Goal: Information Seeking & Learning: Learn about a topic

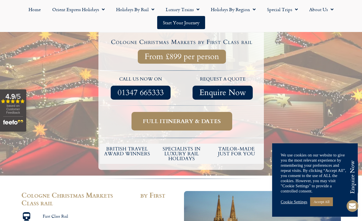
scroll to position [172, 0]
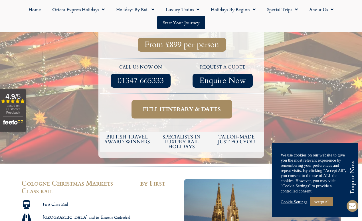
click at [155, 106] on span "Full itinerary & dates" at bounding box center [182, 108] width 78 height 7
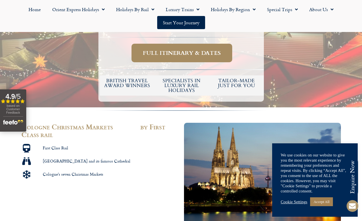
scroll to position [231, 0]
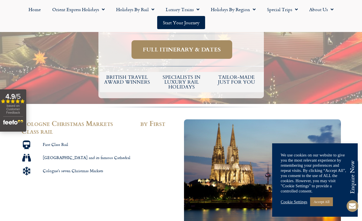
click at [181, 50] on span "Full itinerary & dates" at bounding box center [182, 49] width 78 height 7
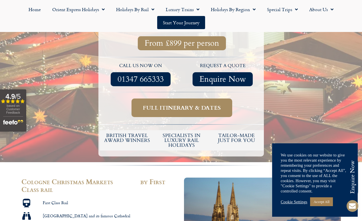
scroll to position [171, 0]
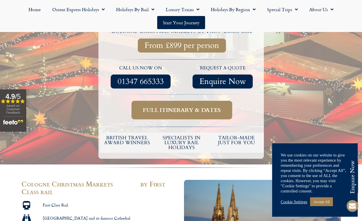
click at [162, 115] on link "Full itinerary & dates" at bounding box center [181, 110] width 101 height 19
click at [144, 108] on span "Full itinerary & dates" at bounding box center [182, 109] width 78 height 7
click at [193, 108] on span "Full itinerary & dates" at bounding box center [182, 109] width 78 height 7
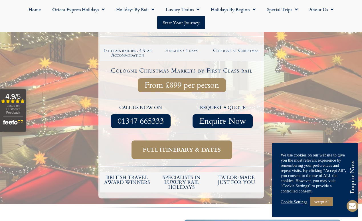
scroll to position [131, 0]
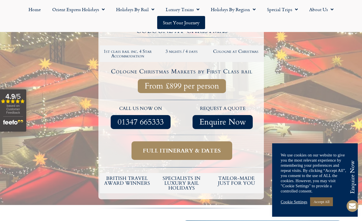
click at [319, 199] on link "Accept All" at bounding box center [321, 201] width 23 height 9
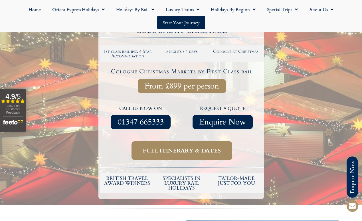
click at [219, 152] on span "Full itinerary & dates" at bounding box center [182, 150] width 78 height 7
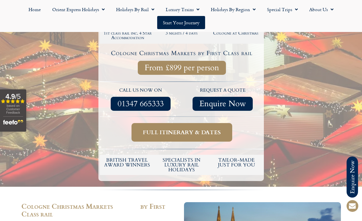
scroll to position [152, 0]
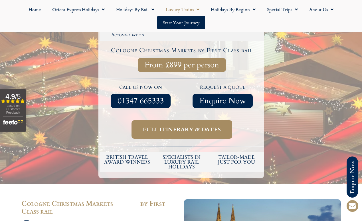
scroll to position [172, 0]
